Goal: Task Accomplishment & Management: Manage account settings

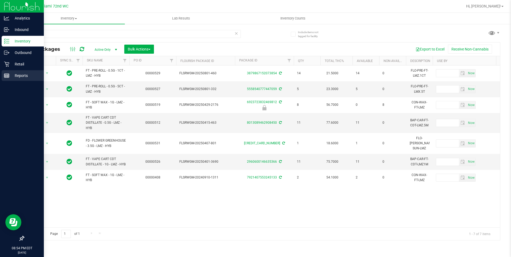
click at [21, 73] on p "Reports" at bounding box center [25, 75] width 32 height 6
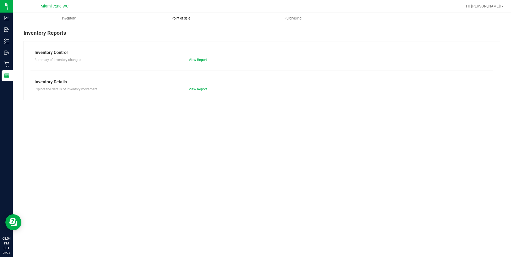
click at [169, 18] on span "Point of Sale" at bounding box center [180, 18] width 33 height 5
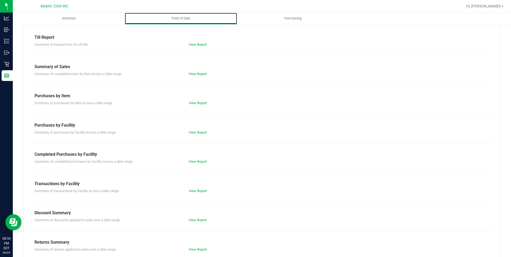
scroll to position [24, 0]
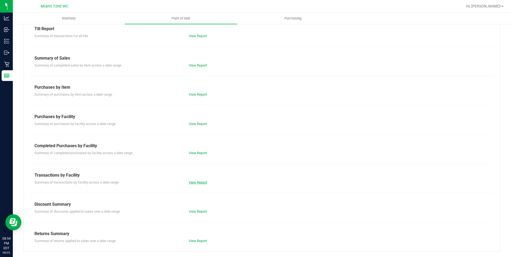
click at [192, 181] on link "View Report" at bounding box center [198, 182] width 18 height 4
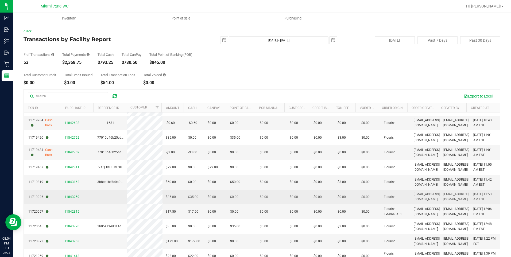
scroll to position [80, 0]
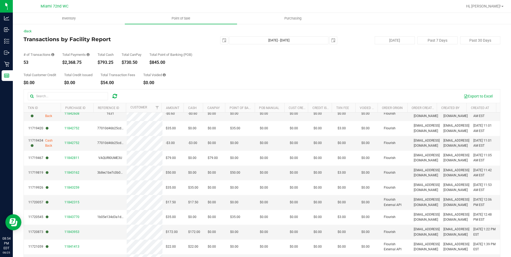
click at [488, 108] on th "Created At" at bounding box center [481, 107] width 30 height 9
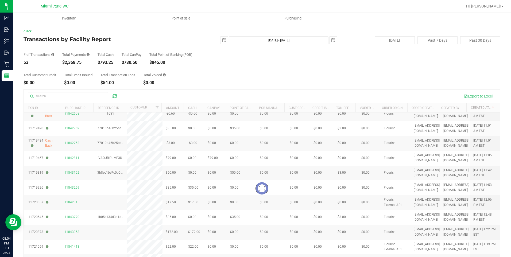
scroll to position [0, 0]
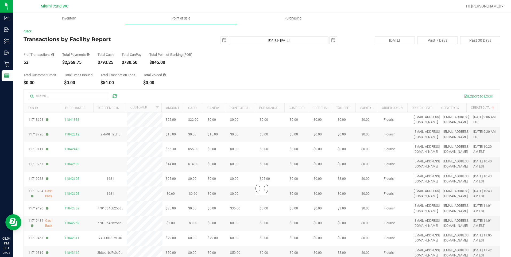
click at [489, 108] on div at bounding box center [262, 188] width 476 height 198
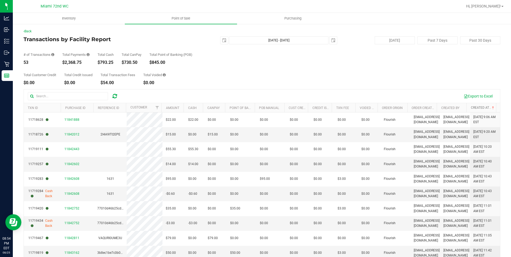
click at [491, 108] on span at bounding box center [493, 108] width 4 height 4
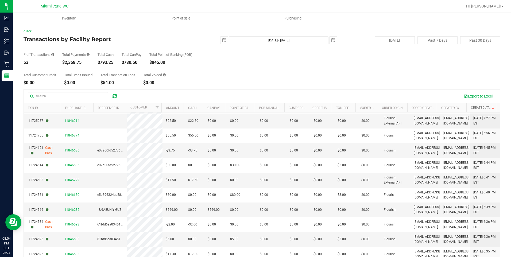
scroll to position [162, 0]
click at [73, 210] on span "11846232" at bounding box center [71, 209] width 15 height 4
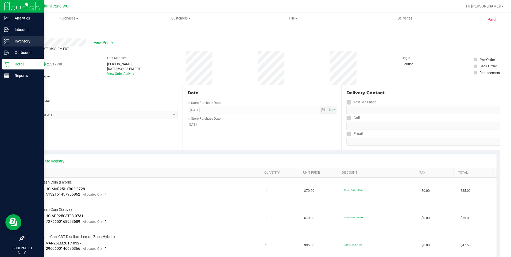
click at [13, 41] on p "Inventory" at bounding box center [25, 41] width 32 height 6
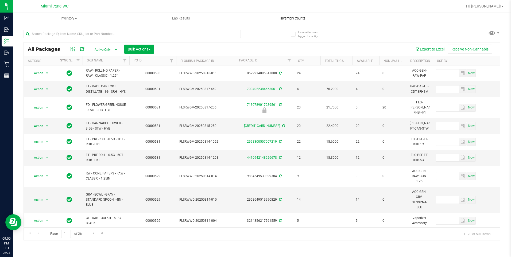
click at [295, 14] on uib-tab-heading "Inventory Counts" at bounding box center [292, 18] width 111 height 11
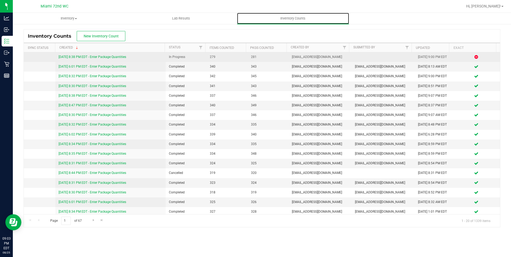
click at [95, 59] on link "[DATE] 8:38 PM EDT - Enter Package Quantities" at bounding box center [93, 57] width 68 height 4
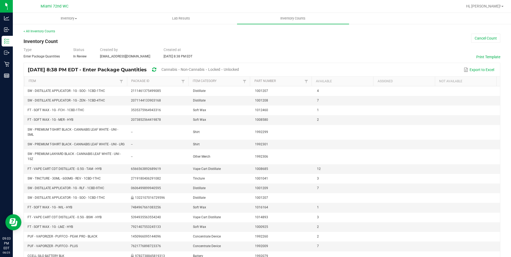
click at [239, 71] on span "Unlocked" at bounding box center [231, 69] width 15 height 4
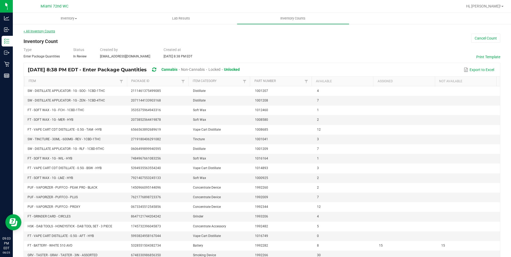
click at [45, 30] on link "< All Inventory Counts" at bounding box center [40, 31] width 32 height 4
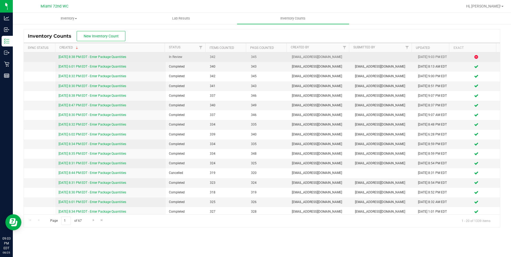
click at [120, 57] on link "[DATE] 8:38 PM EDT - Enter Package Quantities" at bounding box center [93, 57] width 68 height 4
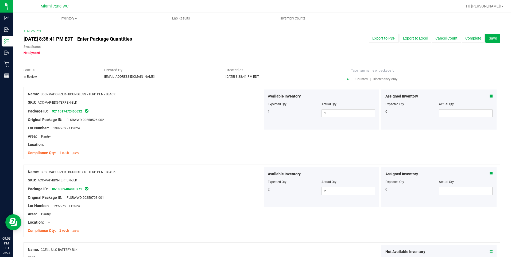
click at [377, 75] on div at bounding box center [423, 71] width 154 height 9
click at [376, 78] on span "Discrepancy only" at bounding box center [385, 79] width 25 height 4
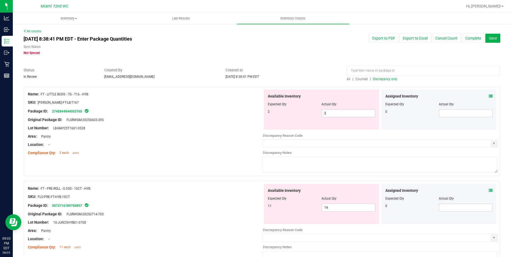
click at [203, 227] on div at bounding box center [145, 226] width 235 height 3
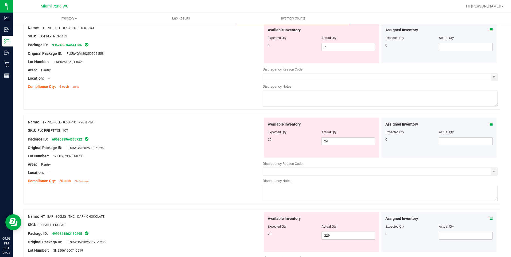
scroll to position [1451, 0]
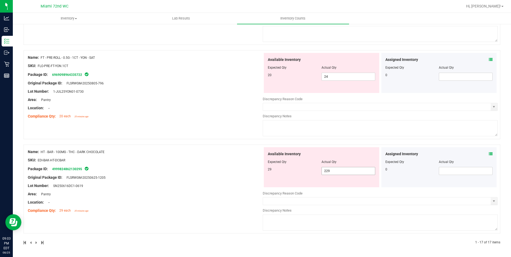
click at [325, 174] on span "229 229" at bounding box center [348, 171] width 54 height 8
click at [325, 171] on span "229 229" at bounding box center [348, 171] width 54 height 8
type input "29"
click at [220, 143] on div "Name: FT - PRE-ROLL - 0.5G - 1CT - YON - SAT SKU: FLO-PRE-FT-YON.1CT Package ID…" at bounding box center [262, 97] width 477 height 94
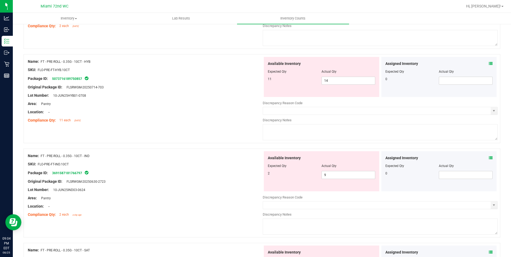
scroll to position [0, 0]
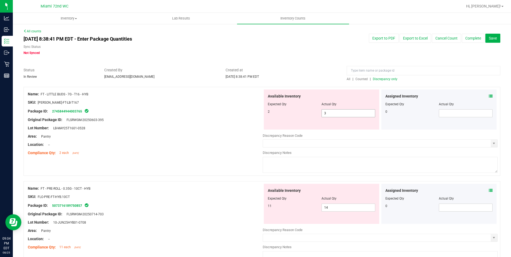
click at [332, 110] on span "3 3" at bounding box center [348, 113] width 54 height 8
click at [332, 110] on input "3" at bounding box center [348, 113] width 53 height 7
type input "2"
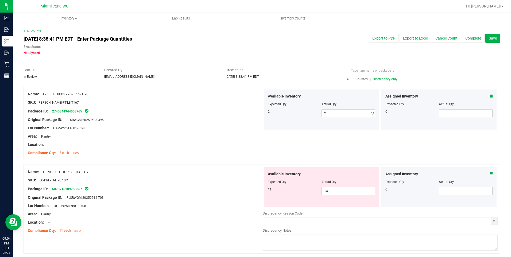
click at [215, 136] on div "Area: Pantry" at bounding box center [145, 137] width 235 height 6
click at [334, 192] on span "14 14" at bounding box center [348, 191] width 54 height 8
click at [334, 192] on input "14" at bounding box center [348, 190] width 53 height 7
type input "11"
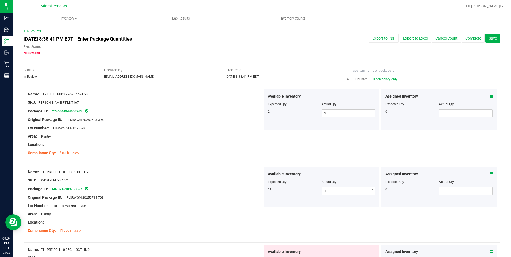
click at [170, 203] on div "Lot Number: 10-JUN25HYB01-0708" at bounding box center [145, 206] width 235 height 6
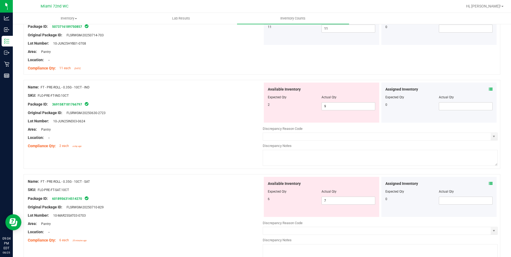
scroll to position [165, 0]
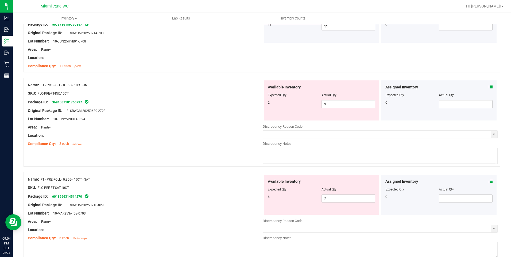
click at [327, 108] on div "Available Inventory Expected Qty Actual Qty 2 9 9" at bounding box center [321, 100] width 115 height 40
click at [327, 104] on span "9 9" at bounding box center [348, 104] width 54 height 8
click at [327, 104] on input "9" at bounding box center [348, 103] width 53 height 7
type input "2"
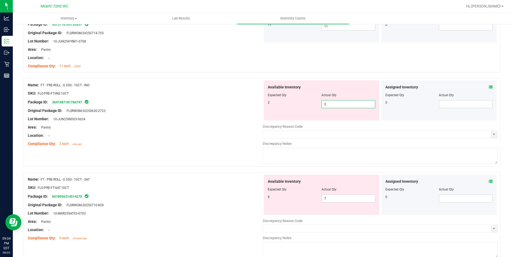
click at [210, 139] on div at bounding box center [145, 139] width 235 height 3
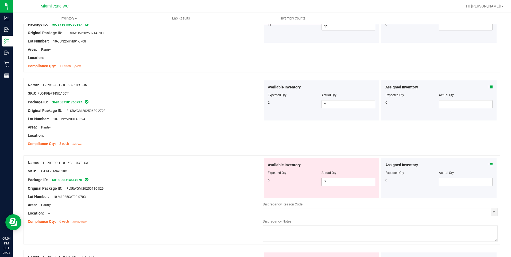
click at [328, 178] on span "7 7" at bounding box center [348, 182] width 54 height 8
click at [329, 179] on span "7 7" at bounding box center [348, 182] width 54 height 8
click at [329, 179] on input "7" at bounding box center [348, 181] width 53 height 7
type input "6"
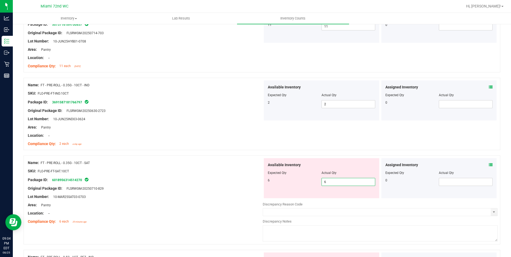
type input "6"
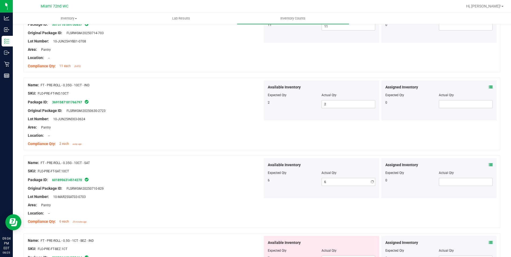
click at [256, 167] on div at bounding box center [145, 167] width 235 height 3
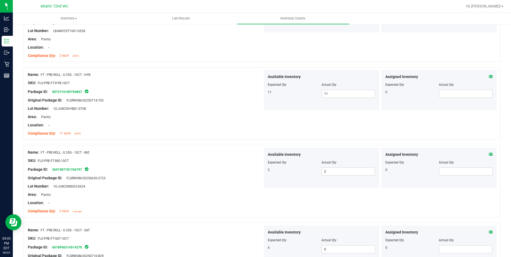
scroll to position [0, 0]
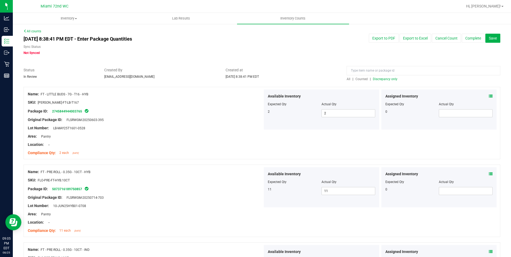
click at [346, 79] on span "All" at bounding box center [348, 79] width 4 height 4
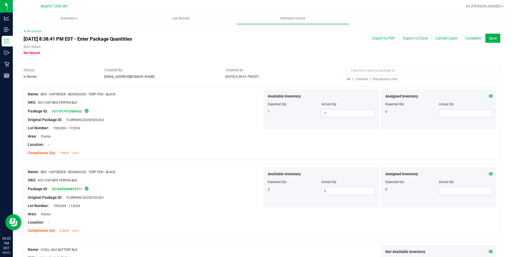
click at [385, 80] on span "Discrepancy only" at bounding box center [385, 79] width 25 height 4
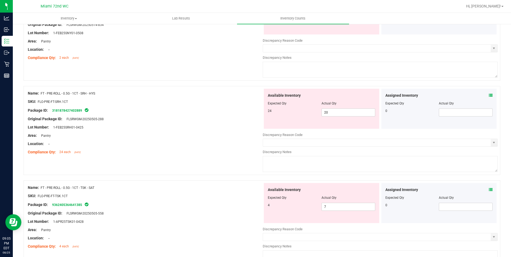
scroll to position [508, 0]
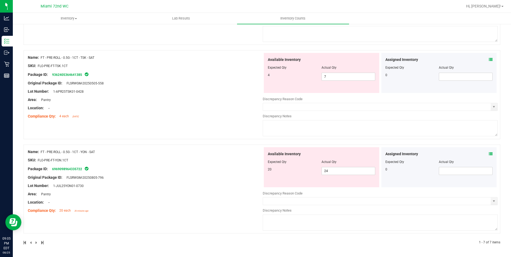
click at [338, 163] on div "Actual Qty" at bounding box center [348, 161] width 54 height 5
click at [333, 171] on span "24 24" at bounding box center [348, 171] width 54 height 8
click at [333, 171] on input "24" at bounding box center [348, 170] width 53 height 7
type input "20"
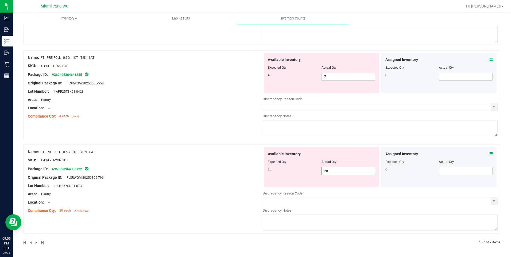
click at [205, 167] on div "Name: FT - PRE-ROLL - 0.5G - 1CT - YON - SAT SKU: FLO-PRE-FT-YON.1CT Package ID…" at bounding box center [145, 181] width 235 height 68
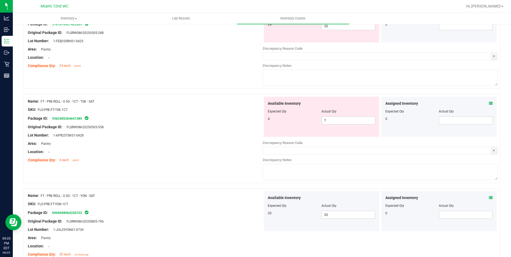
scroll to position [462, 0]
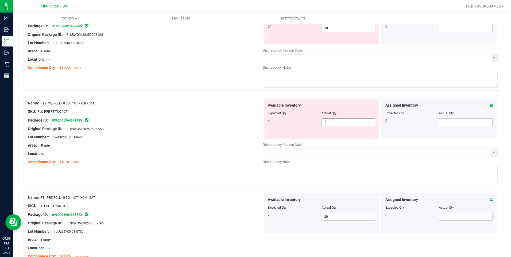
click at [331, 124] on span "7 7" at bounding box center [348, 122] width 54 height 8
click at [331, 124] on input "7" at bounding box center [348, 122] width 53 height 7
type input "4"
click at [228, 135] on div "Lot Number: 1-APR25TSK01-0428" at bounding box center [145, 137] width 235 height 6
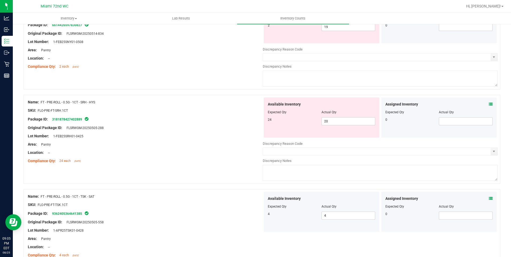
scroll to position [369, 0]
click at [342, 122] on input "20" at bounding box center [348, 121] width 53 height 7
type input "24"
click at [166, 146] on div "Area: Pantry" at bounding box center [145, 145] width 235 height 6
type input "24"
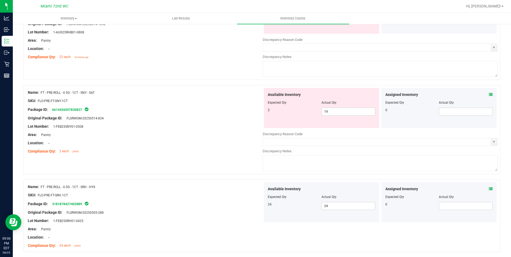
scroll to position [281, 0]
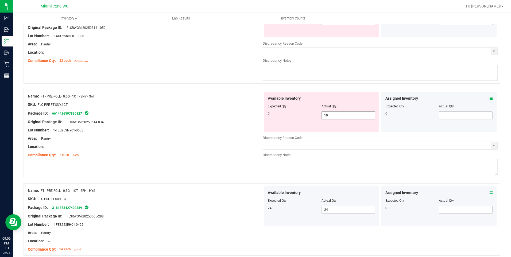
click at [324, 116] on span "19 19" at bounding box center [348, 115] width 54 height 8
click at [327, 116] on input "19" at bounding box center [348, 115] width 53 height 7
click at [328, 116] on input "19" at bounding box center [348, 115] width 53 height 7
type input "2"
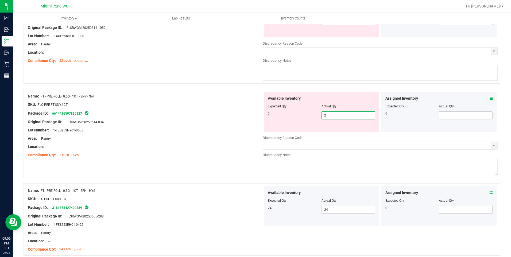
click at [230, 131] on div "Lot Number: 1-FEB25SNY01-0508" at bounding box center [145, 130] width 235 height 6
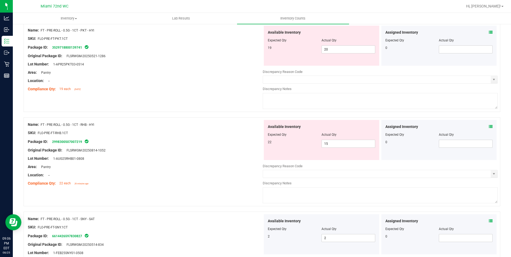
scroll to position [0, 0]
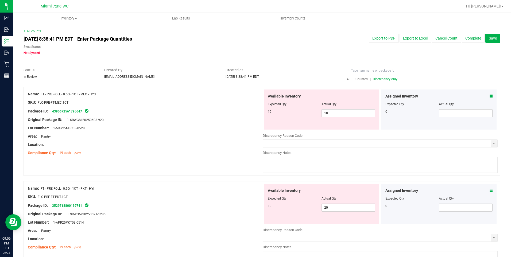
click at [383, 80] on span "Discrepancy only" at bounding box center [385, 79] width 25 height 4
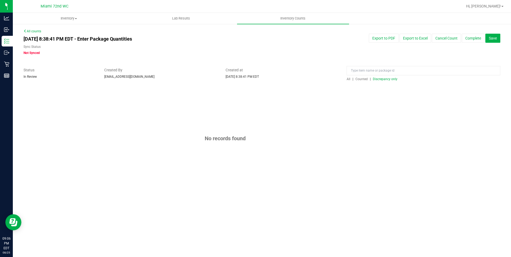
click at [348, 80] on span "All" at bounding box center [348, 79] width 4 height 4
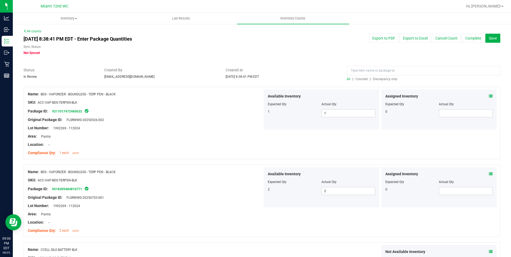
click at [381, 79] on span "Discrepancy only" at bounding box center [385, 79] width 25 height 4
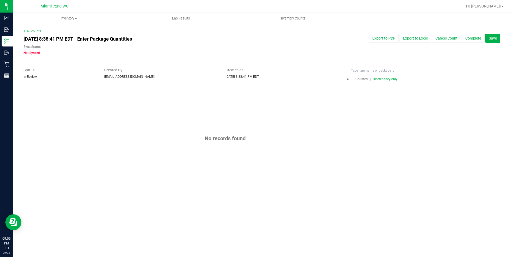
click at [36, 30] on link "All counts" at bounding box center [33, 31] width 18 height 4
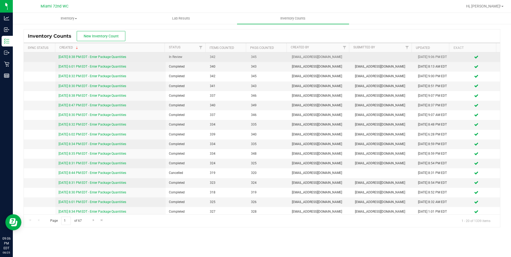
click at [115, 60] on div "[DATE] 8:38 PM EDT - Enter Package Quantities" at bounding box center [111, 56] width 104 height 5
click at [116, 59] on div "[DATE] 8:38 PM EDT - Enter Package Quantities" at bounding box center [111, 56] width 104 height 5
drag, startPoint x: 116, startPoint y: 59, endPoint x: 118, endPoint y: 58, distance: 2.8
click at [118, 58] on link "[DATE] 8:38 PM EDT - Enter Package Quantities" at bounding box center [93, 57] width 68 height 4
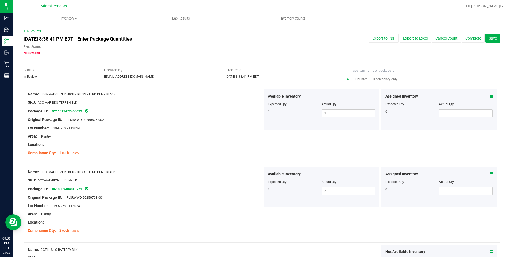
click at [388, 80] on span "Discrepancy only" at bounding box center [385, 79] width 25 height 4
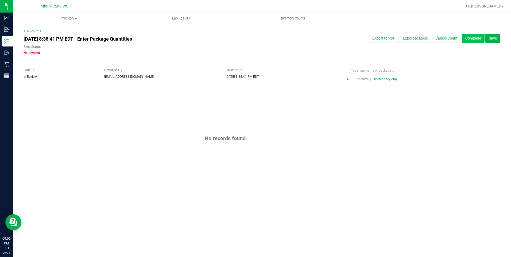
click at [470, 40] on button "Complete" at bounding box center [473, 38] width 23 height 9
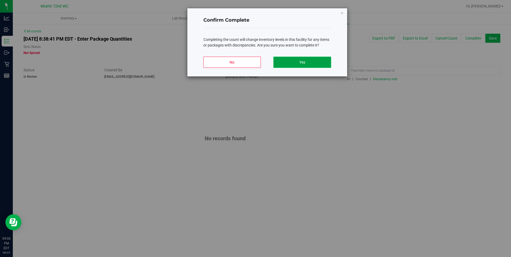
click at [308, 59] on button "Yes" at bounding box center [301, 62] width 57 height 11
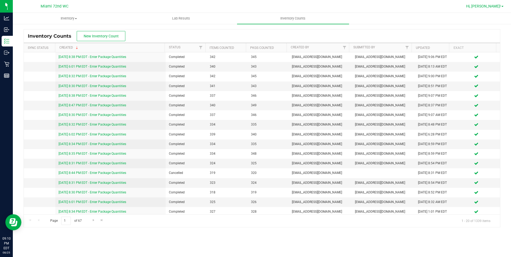
click at [494, 8] on span "Hi, [PERSON_NAME]!" at bounding box center [483, 6] width 35 height 4
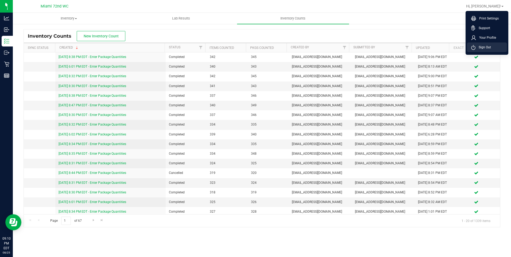
click at [493, 47] on li "Sign Out" at bounding box center [487, 47] width 40 height 10
